Goal: Check status: Check status

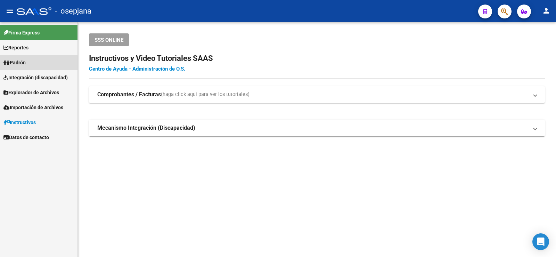
click at [31, 63] on link "Padrón" at bounding box center [38, 62] width 77 height 15
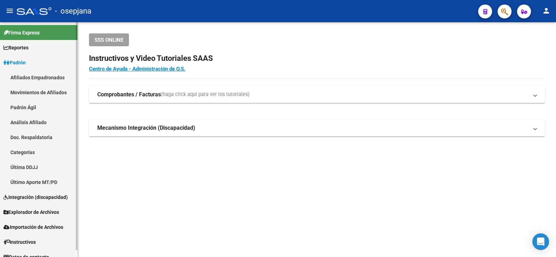
click at [34, 116] on link "Análisis Afiliado" at bounding box center [38, 122] width 77 height 15
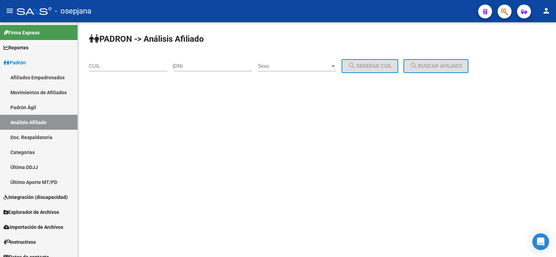
click at [104, 66] on input "CUIL" at bounding box center [128, 66] width 79 height 6
paste input "20-40771248-0"
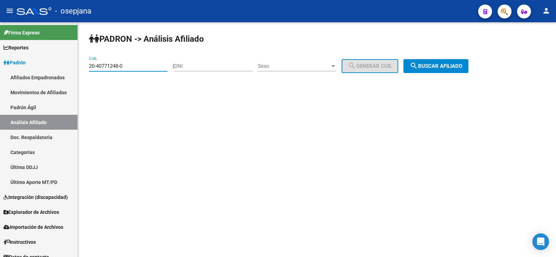
type input "20-40771248-0"
click at [436, 64] on span "search Buscar afiliado" at bounding box center [436, 66] width 52 height 6
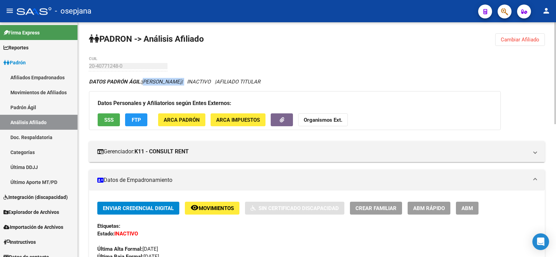
drag, startPoint x: 143, startPoint y: 79, endPoint x: 199, endPoint y: 79, distance: 56.3
click at [199, 79] on icon "DATOS PADRÓN ÁGIL: [PERSON_NAME] | INACTIVO | AFILIADO TITULAR" at bounding box center [174, 82] width 171 height 6
copy icon "[PERSON_NAME]"
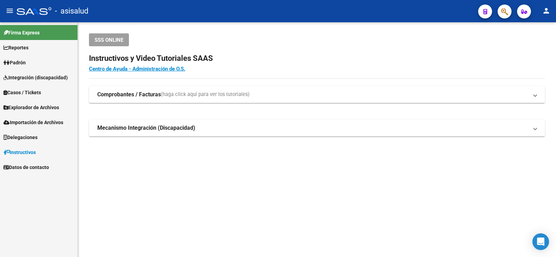
click at [26, 63] on span "Padrón" at bounding box center [14, 63] width 22 height 8
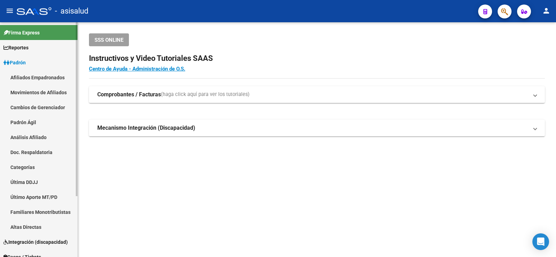
click at [31, 138] on link "Análisis Afiliado" at bounding box center [38, 137] width 77 height 15
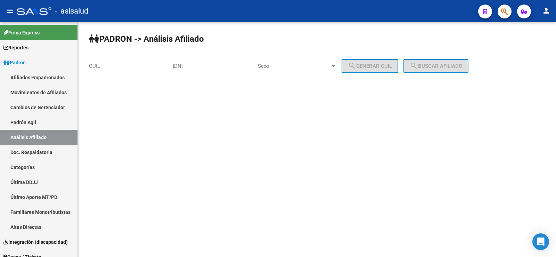
click at [101, 65] on input "CUIL" at bounding box center [128, 66] width 79 height 6
paste input "20-27793085-5"
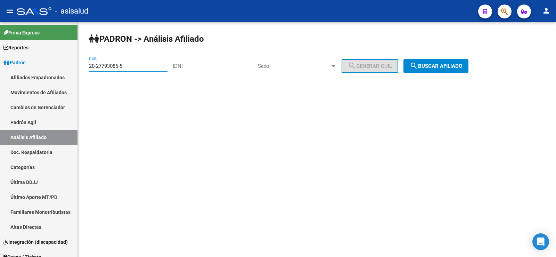
type input "20-27793085-5"
click at [464, 60] on button "search Buscar afiliado" at bounding box center [435, 66] width 65 height 14
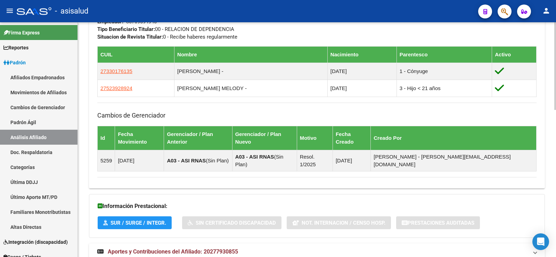
scroll to position [394, 0]
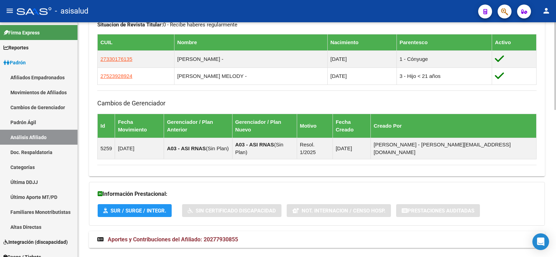
click at [177, 236] on span "Aportes y Contribuciones del Afiliado: 20277930855" at bounding box center [173, 239] width 130 height 7
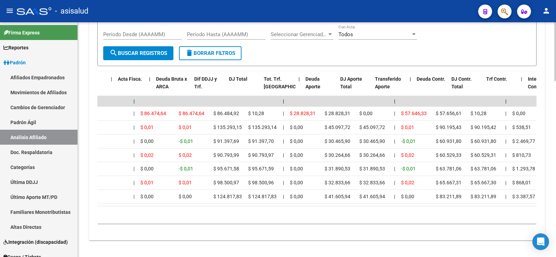
scroll to position [0, 0]
